Goal: Find specific page/section

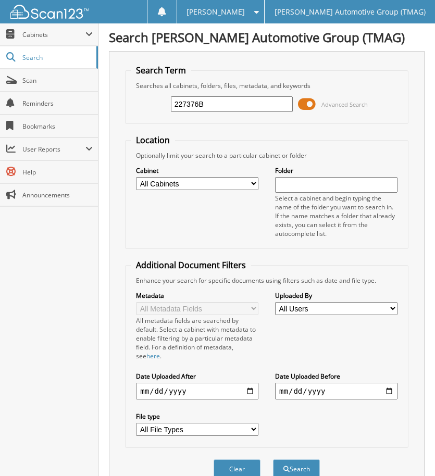
type input "227376B"
click at [273, 459] on button "Search" at bounding box center [296, 468] width 47 height 19
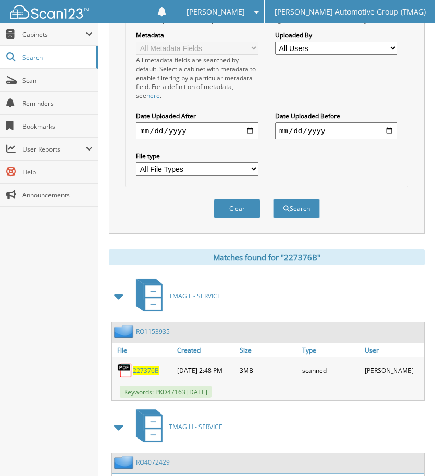
scroll to position [425, 0]
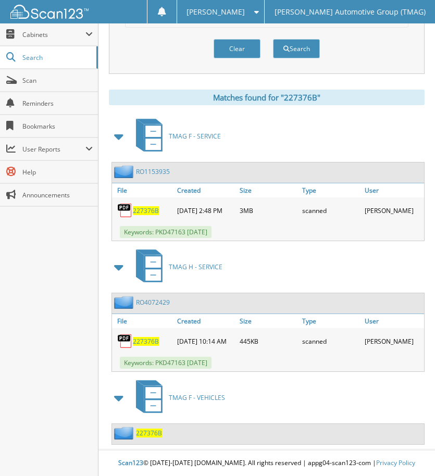
click at [151, 430] on span "227376B" at bounding box center [149, 432] width 26 height 9
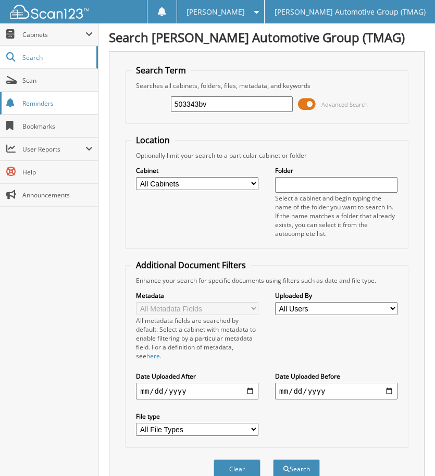
type input "503343bv"
click at [273, 459] on button "Search" at bounding box center [296, 468] width 47 height 19
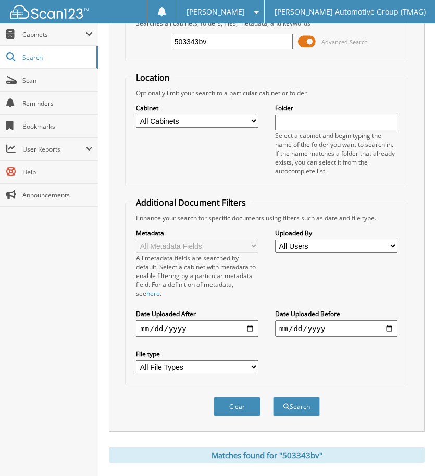
scroll to position [202, 0]
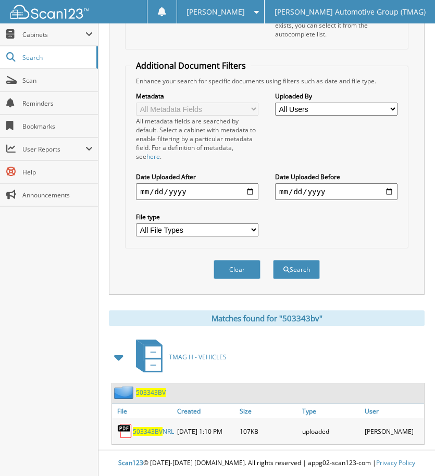
click at [150, 386] on div "503343BV" at bounding box center [139, 392] width 54 height 13
click at [153, 390] on span "503343BV" at bounding box center [151, 392] width 30 height 9
